Goal: Browse casually

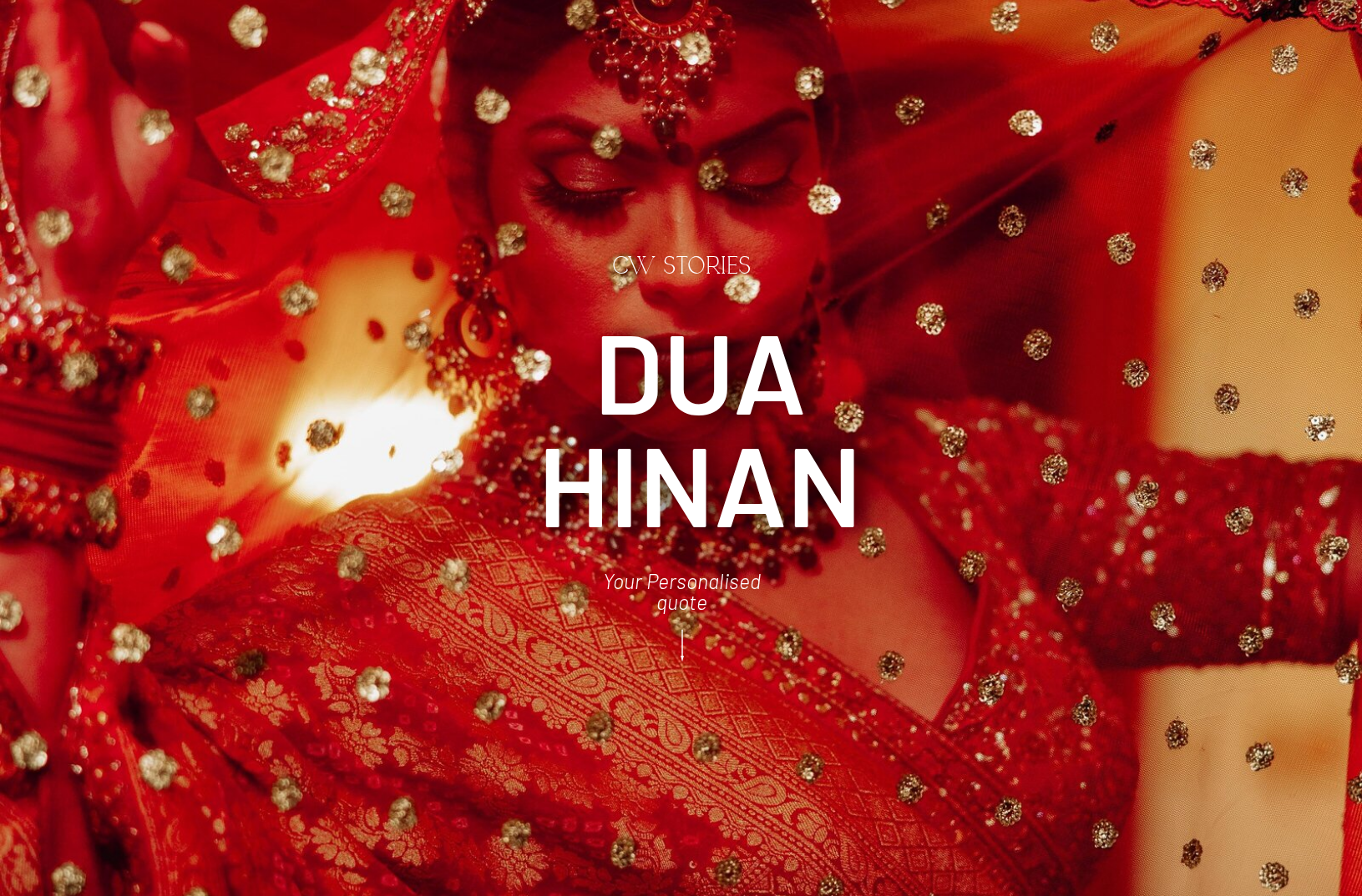
click at [679, 645] on icon at bounding box center [682, 645] width 42 height 45
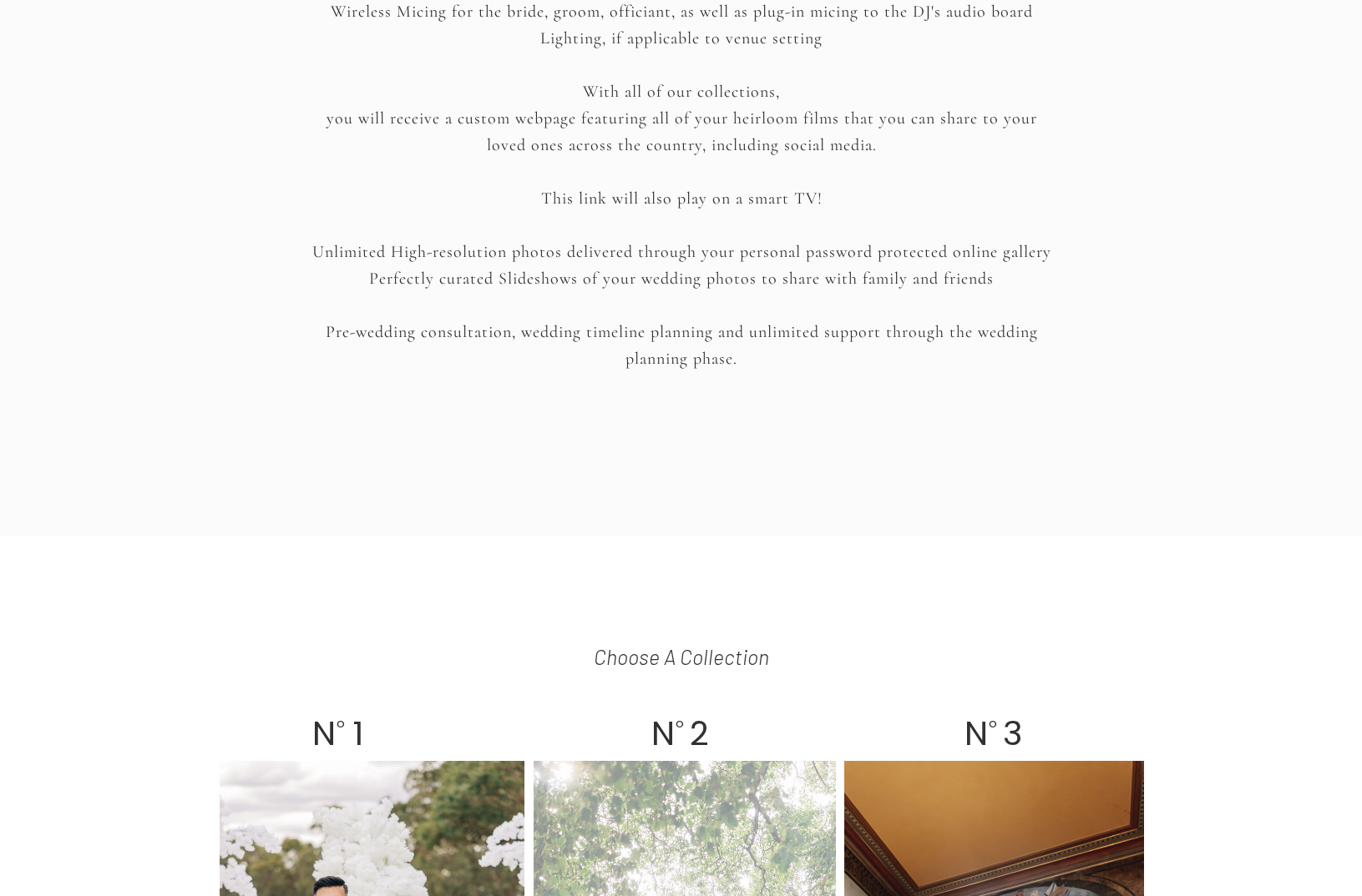
scroll to position [3098, 0]
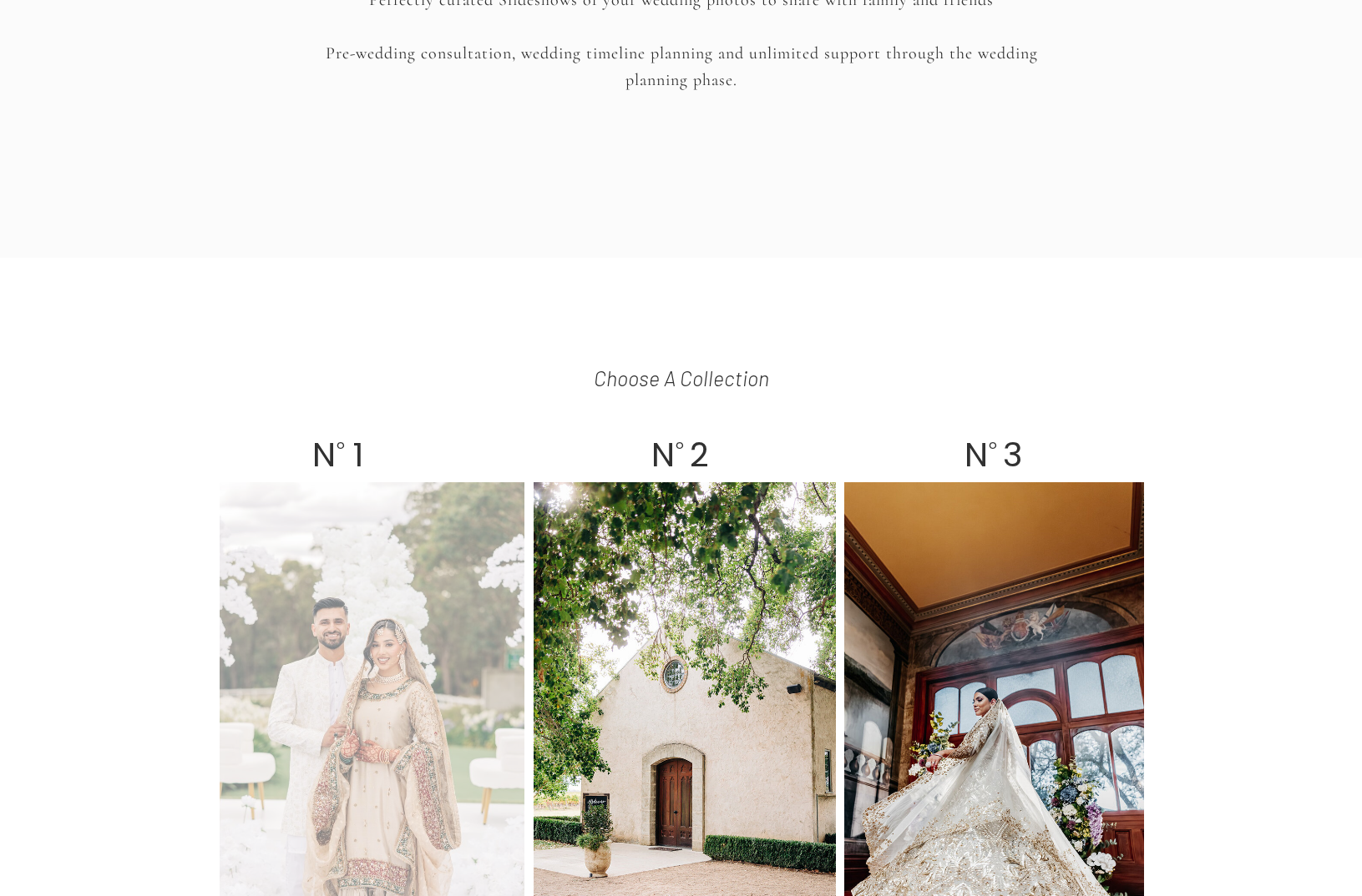
click at [424, 640] on div at bounding box center [372, 741] width 305 height 516
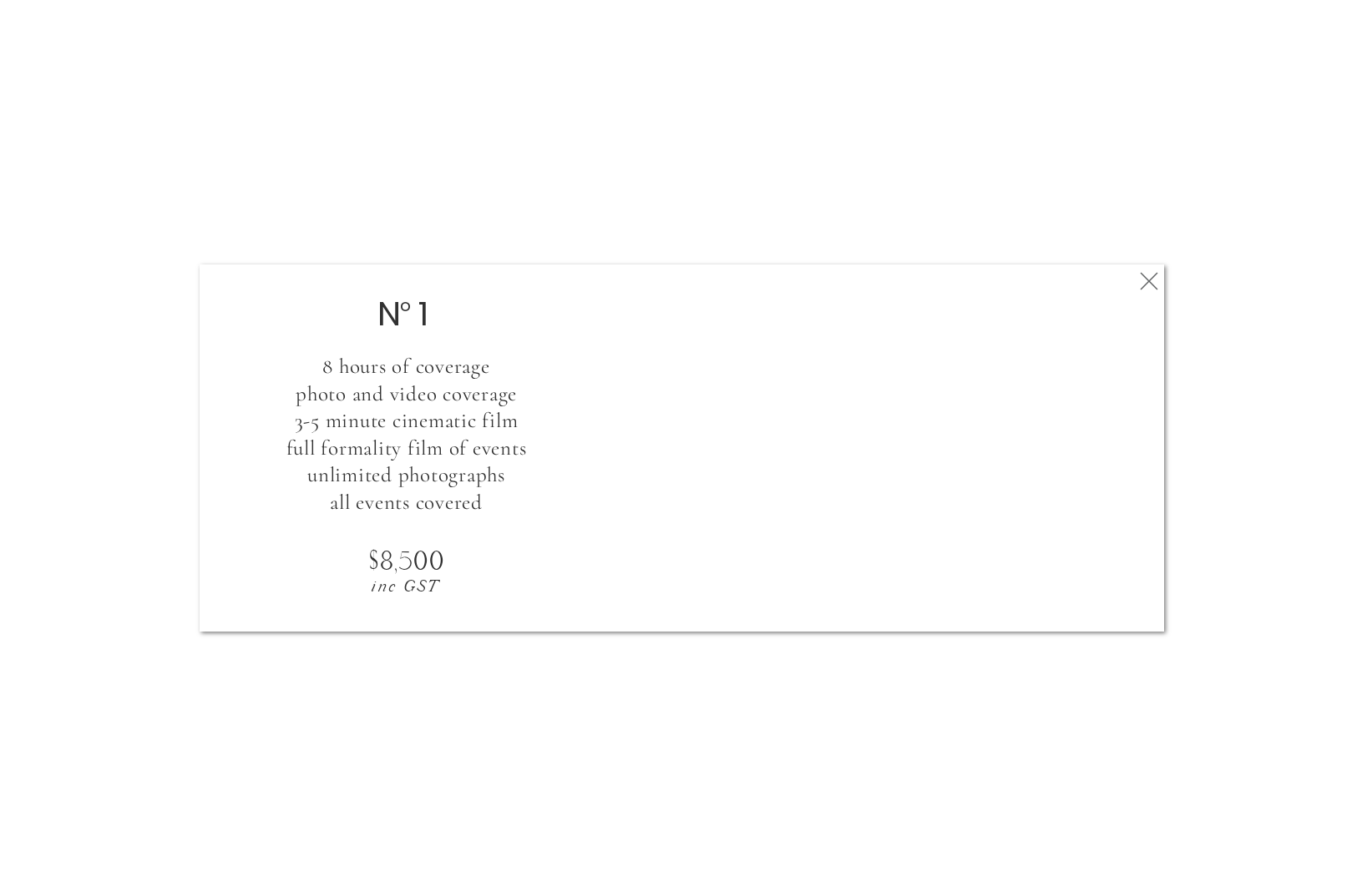
click at [1151, 268] on icon at bounding box center [1148, 281] width 30 height 34
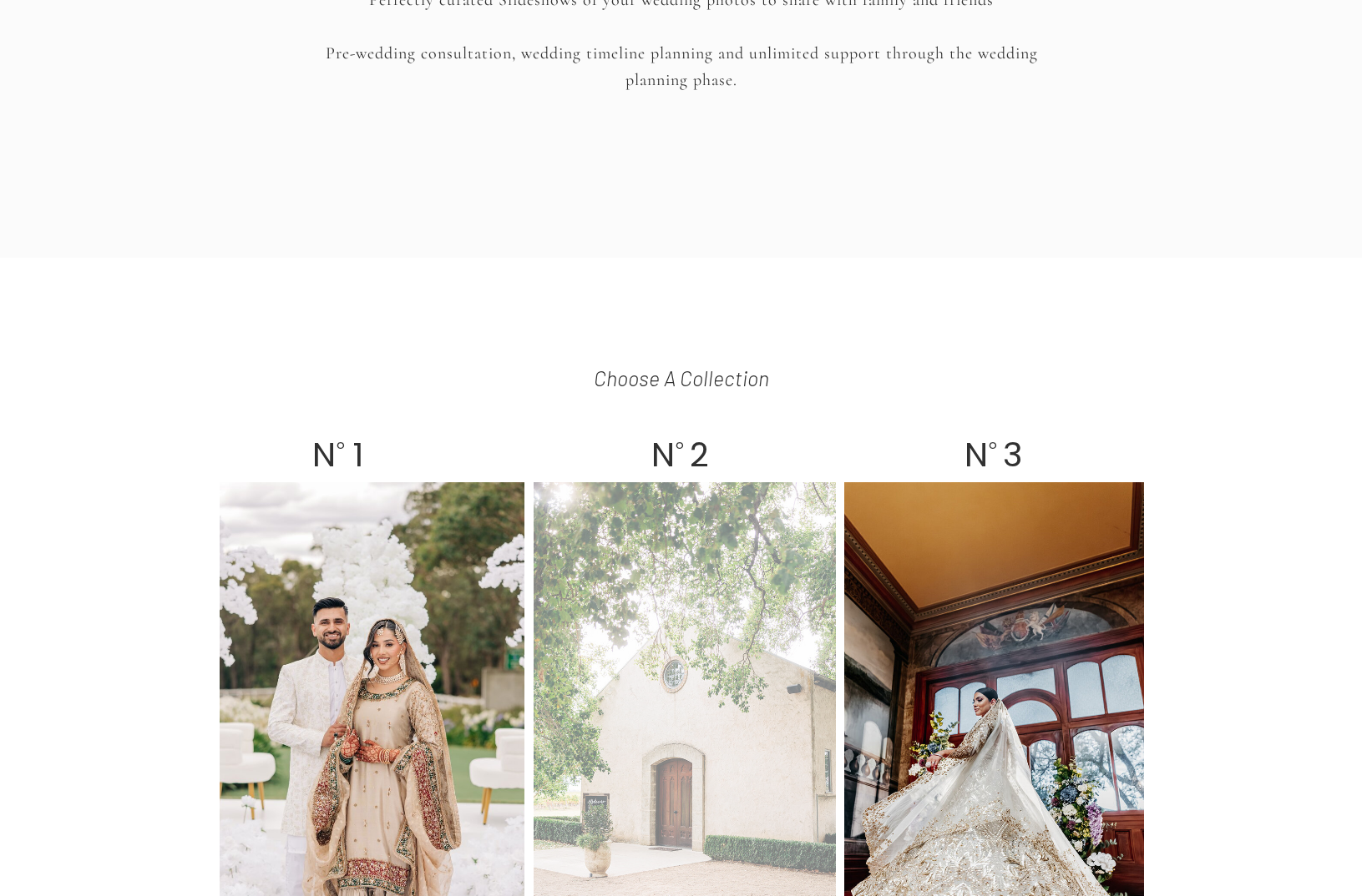
click at [729, 543] on div at bounding box center [685, 741] width 302 height 516
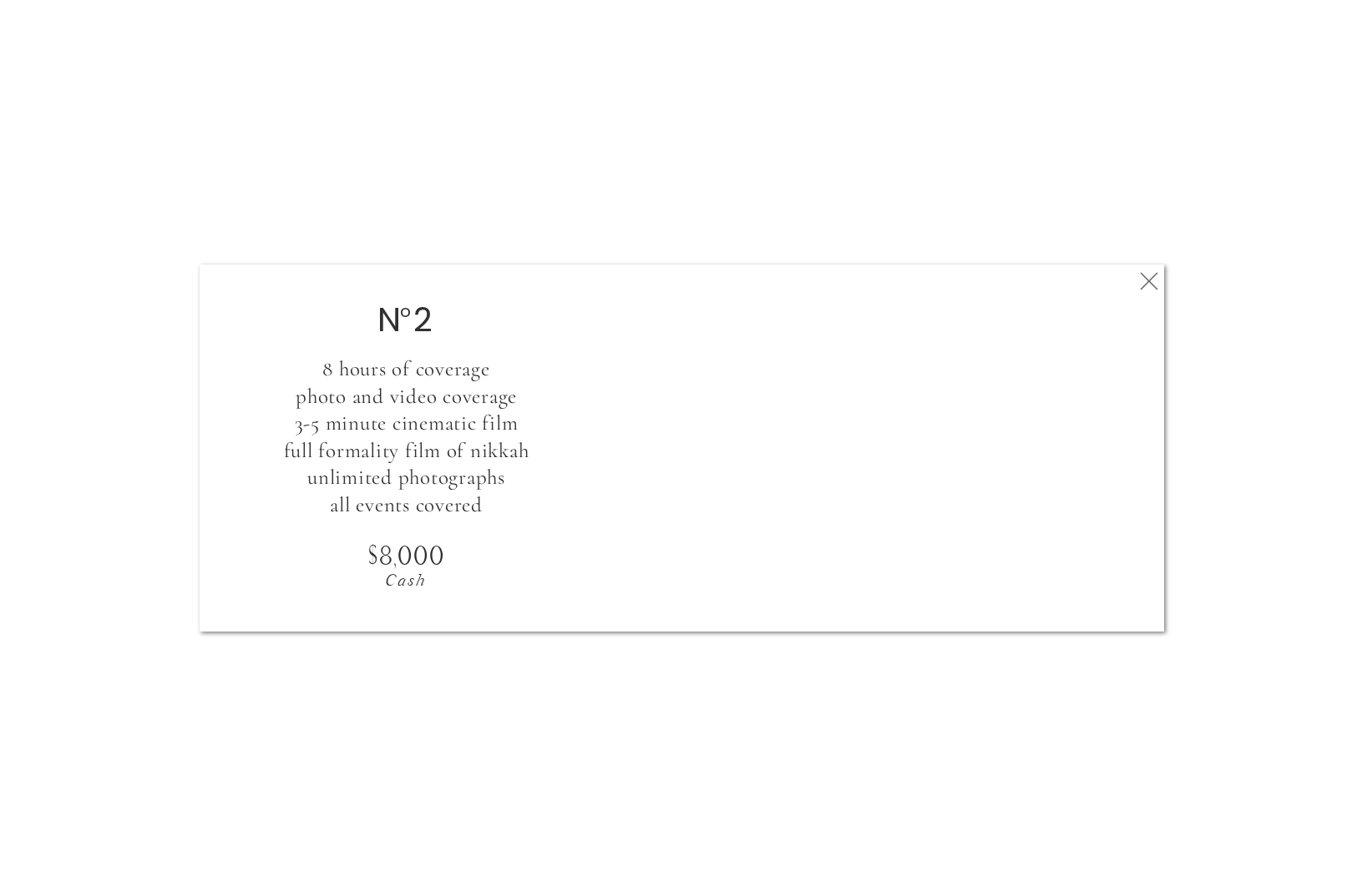
click at [1149, 275] on icon at bounding box center [1148, 281] width 30 height 34
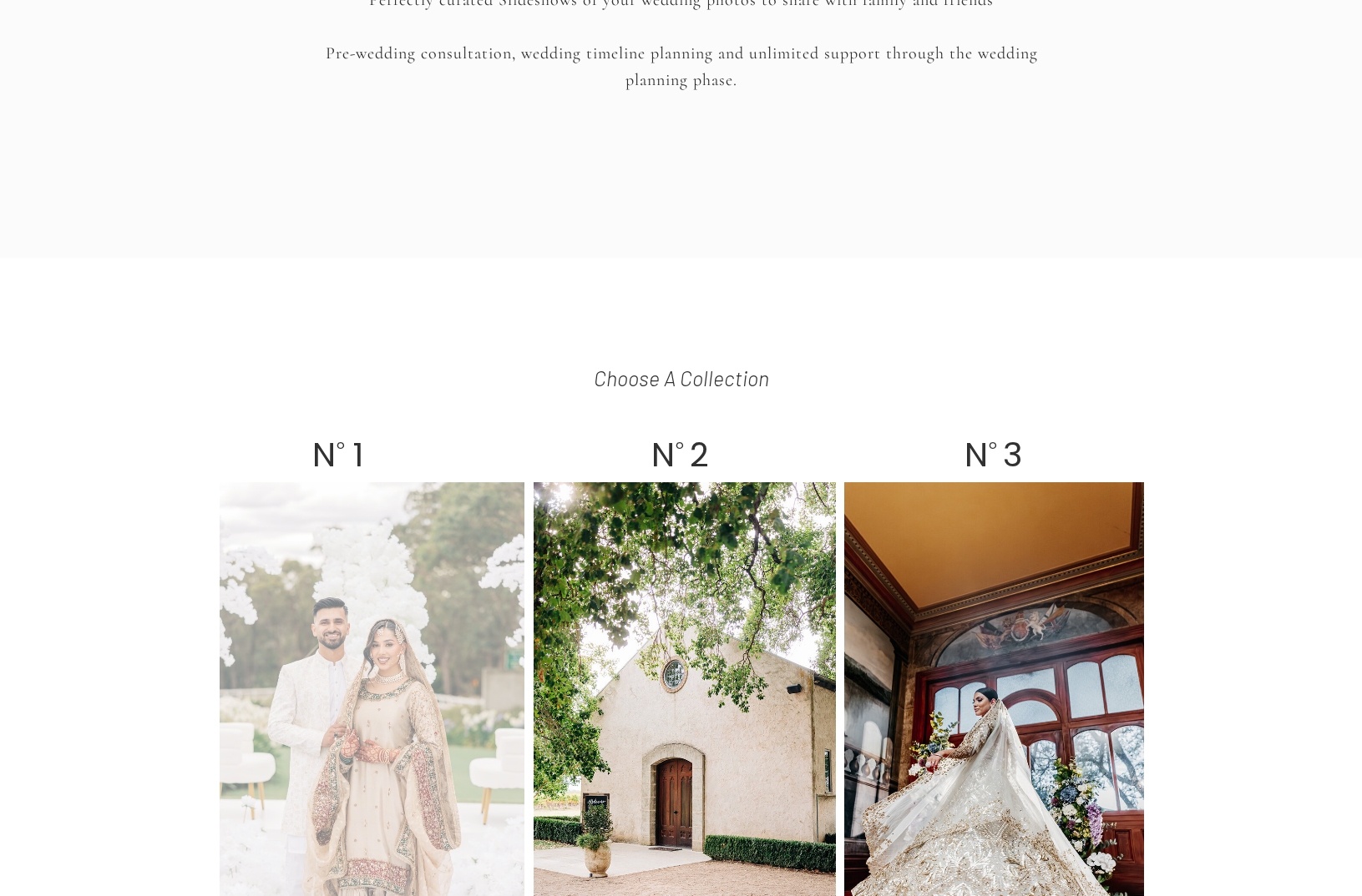
click at [469, 623] on div at bounding box center [372, 741] width 305 height 516
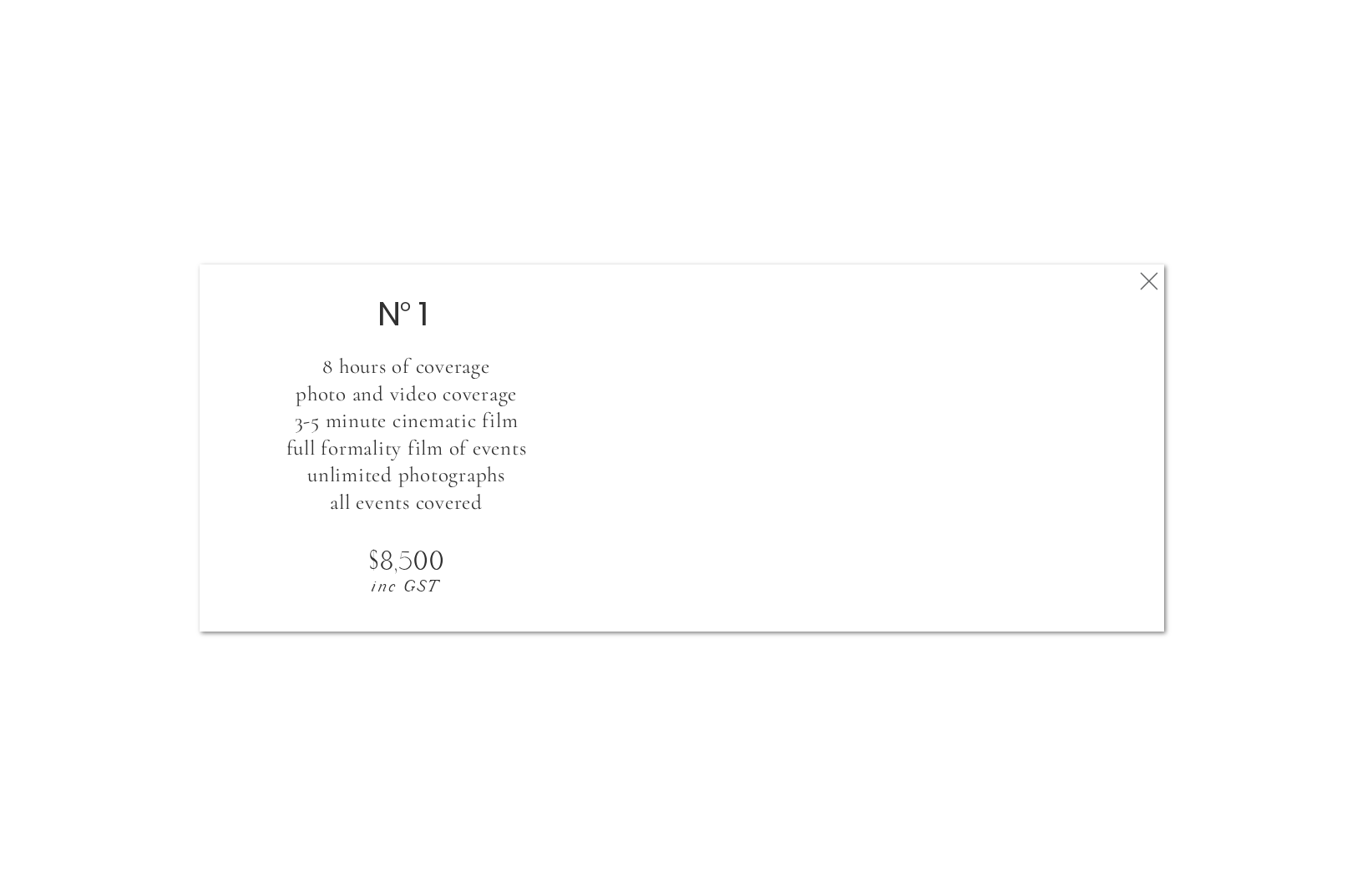
click at [1148, 276] on icon at bounding box center [1148, 281] width 30 height 34
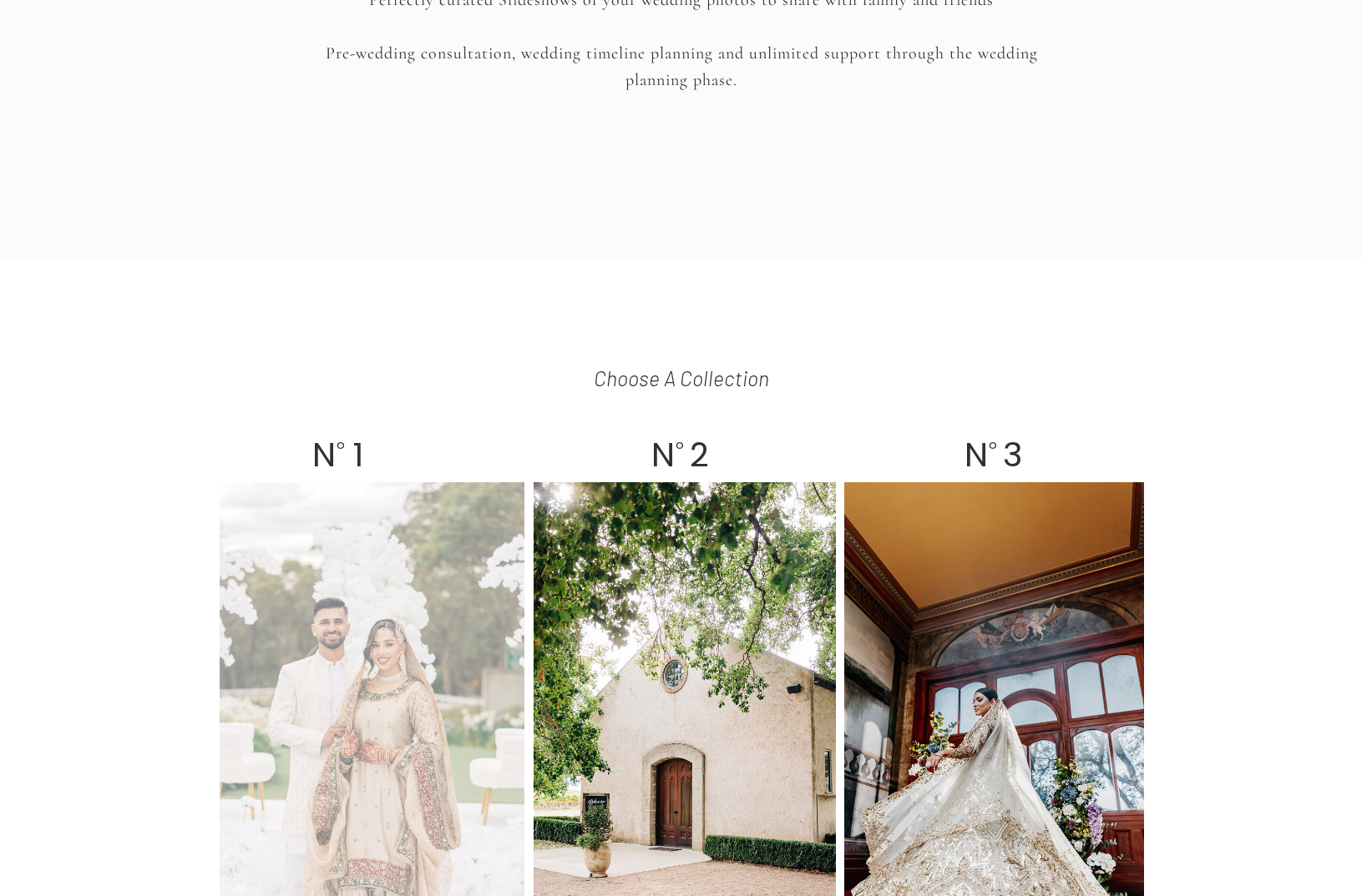
click at [375, 592] on div at bounding box center [372, 741] width 305 height 516
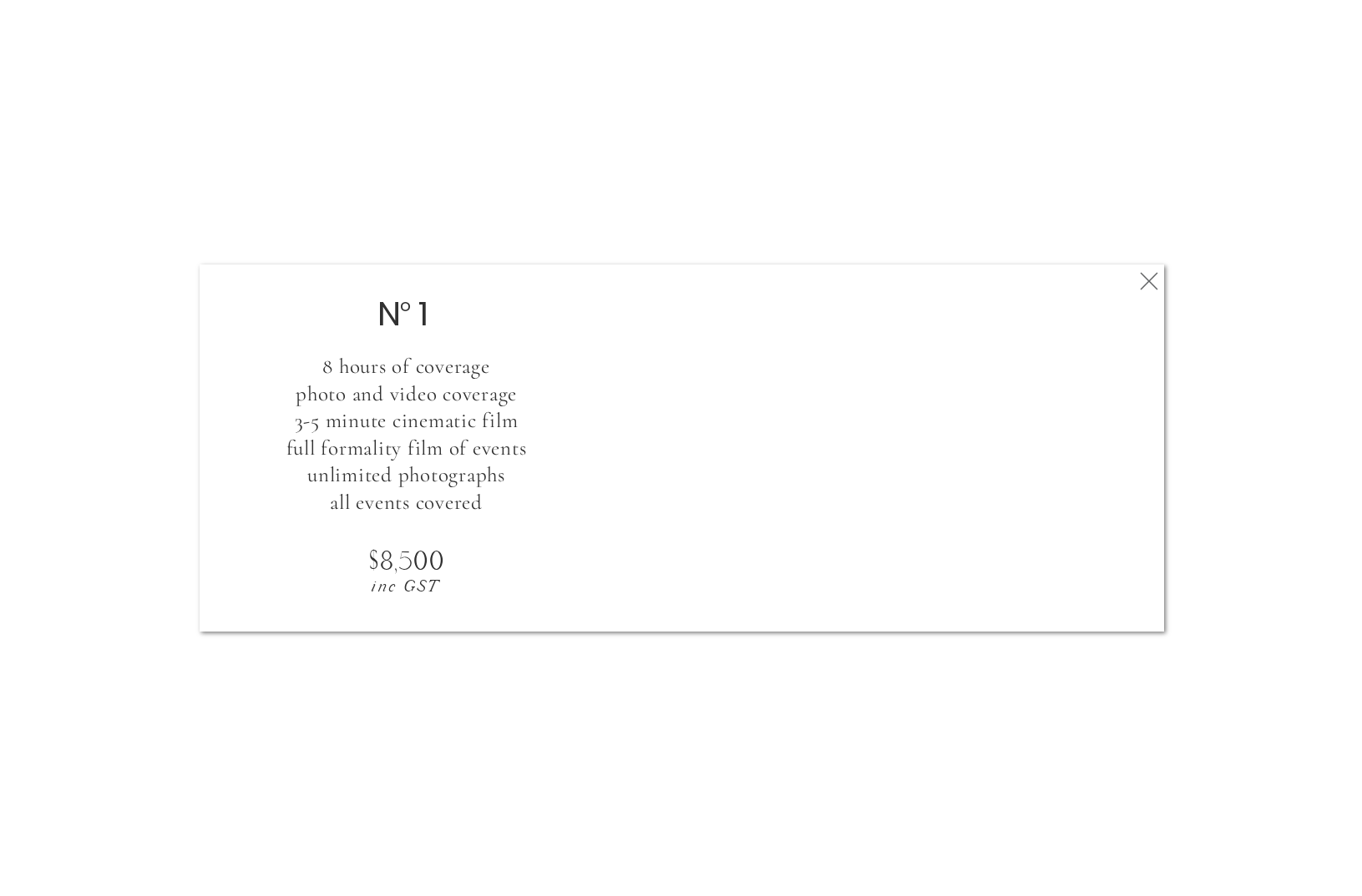
click at [1151, 271] on icon at bounding box center [1148, 281] width 30 height 34
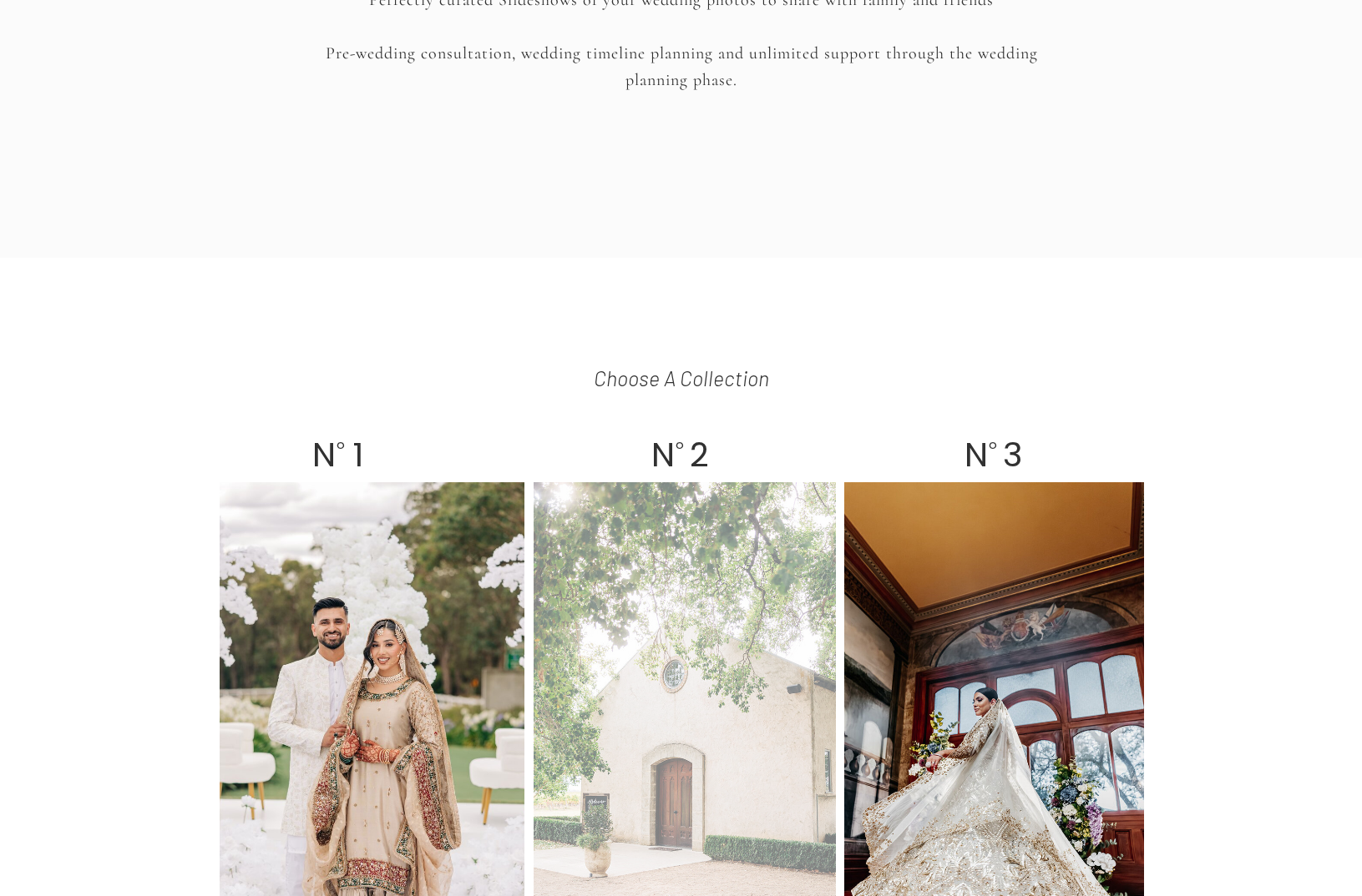
click at [684, 648] on div at bounding box center [685, 741] width 302 height 516
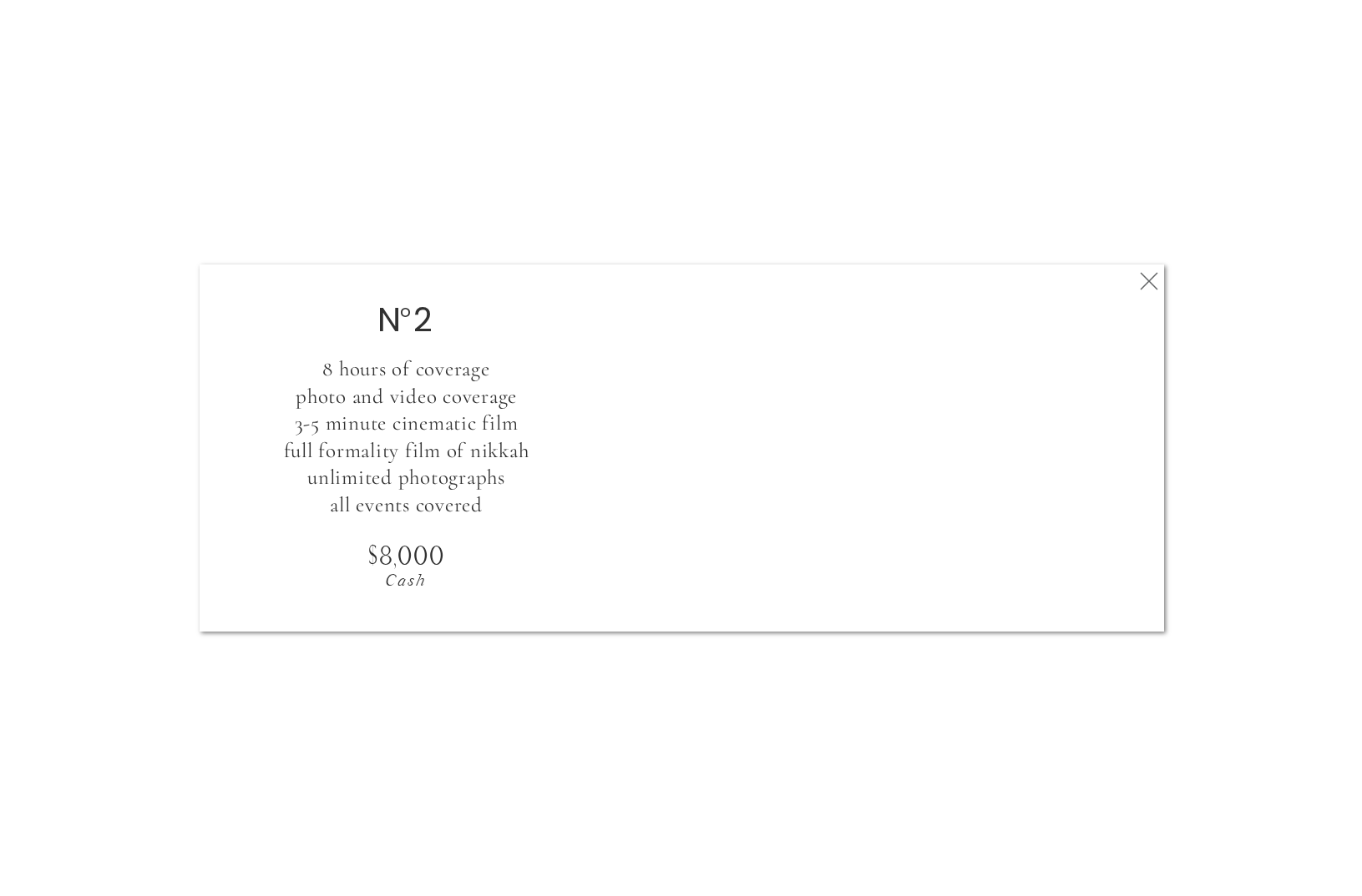
click at [1153, 276] on polygon at bounding box center [1148, 281] width 17 height 17
